Goal: Transaction & Acquisition: Subscribe to service/newsletter

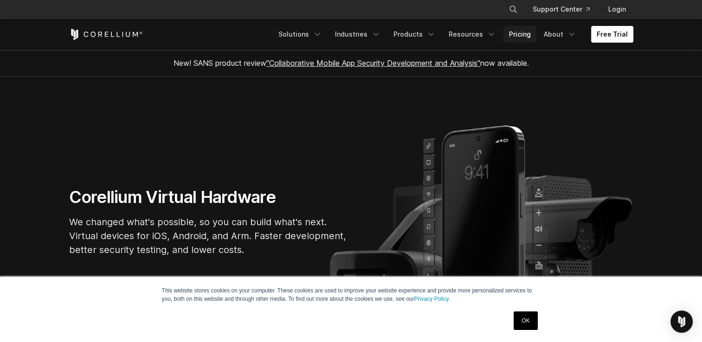
click at [526, 36] on link "Pricing" at bounding box center [519, 34] width 33 height 17
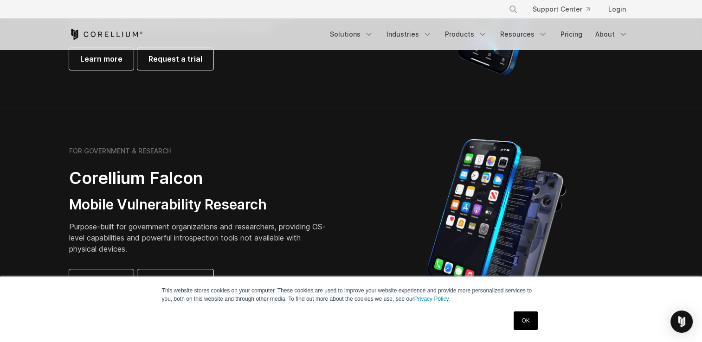
scroll to position [464, 0]
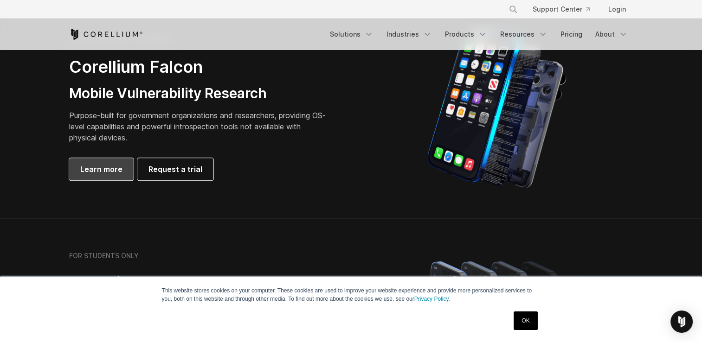
click at [95, 162] on link "Learn more" at bounding box center [101, 169] width 64 height 22
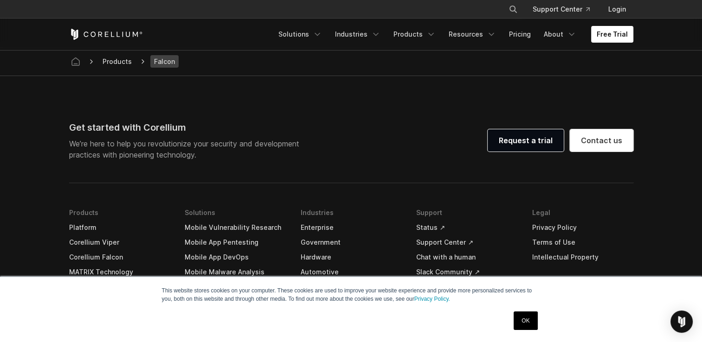
scroll to position [2786, 0]
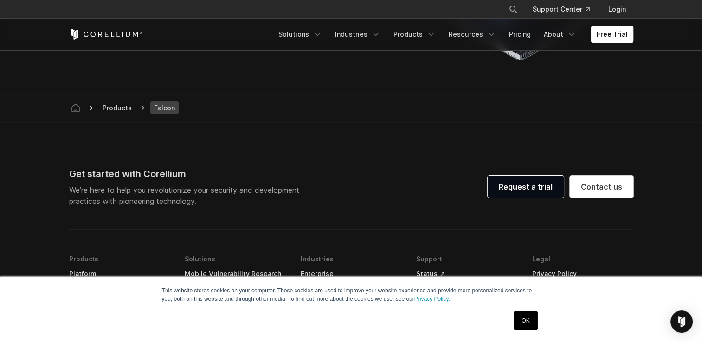
click at [610, 39] on link "Free Trial" at bounding box center [612, 34] width 42 height 17
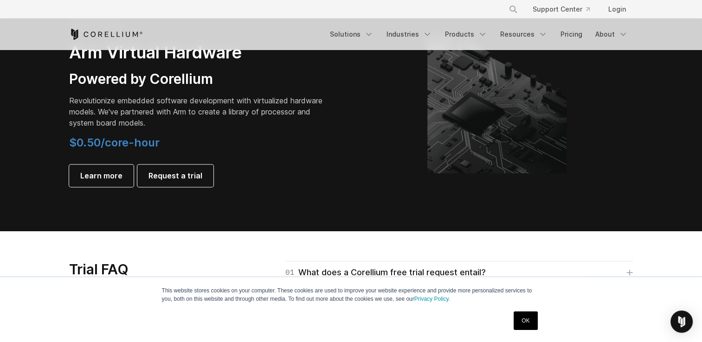
scroll to position [1113, 0]
